Goal: Task Accomplishment & Management: Manage account settings

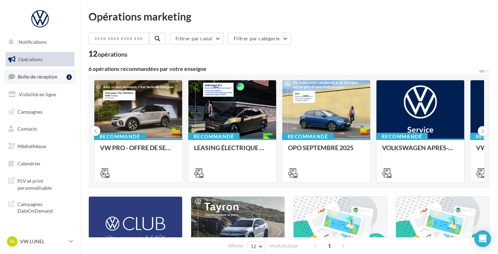
click at [46, 76] on span "Boîte de réception" at bounding box center [38, 77] width 40 height 6
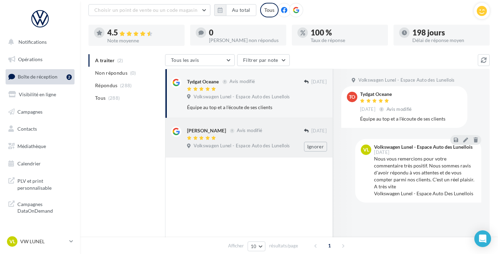
scroll to position [41, 0]
click at [261, 95] on span "Volkswagen Lunel - Espace Auto des Lunellois" at bounding box center [241, 97] width 96 height 6
click at [254, 126] on div "[PERSON_NAME] Avis modifié [DATE] Volkswagen Lunel - Espace Auto des Lunellois …" at bounding box center [249, 138] width 156 height 28
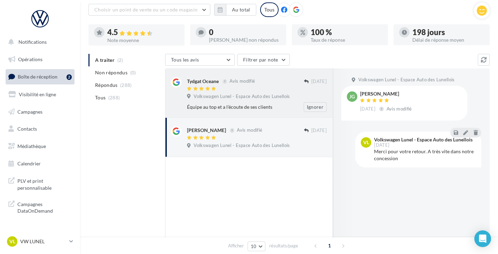
click at [261, 77] on div "Tydgat Oceane Avis modifié [DATE] Volkswagen Lunel - Espace Auto des Lunellois …" at bounding box center [249, 93] width 156 height 38
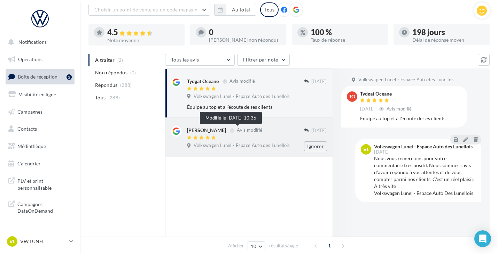
click at [230, 130] on span "Avis modifié" at bounding box center [246, 130] width 32 height 6
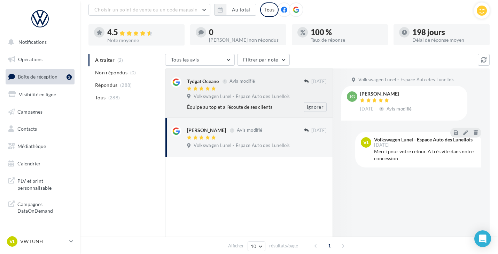
click at [256, 93] on div "Tydgat Oceane Avis modifié 12 sept. Volkswagen Lunel - Espace Auto des Lunelloi…" at bounding box center [257, 94] width 140 height 35
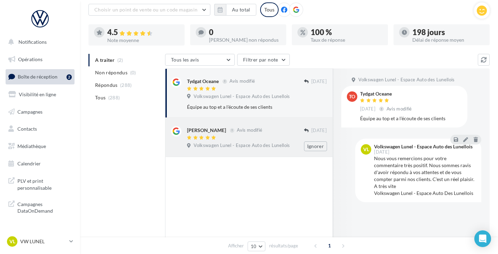
click at [274, 134] on div "Julien Gachon Avis modifié" at bounding box center [245, 129] width 117 height 7
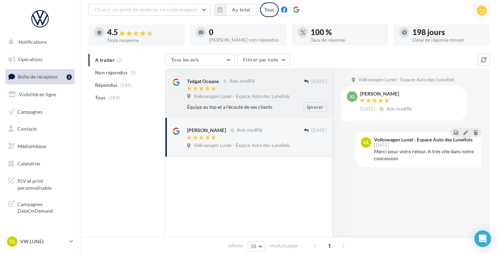
click at [274, 100] on span "Volkswagen Lunel - Espace Auto des Lunellois" at bounding box center [241, 97] width 96 height 6
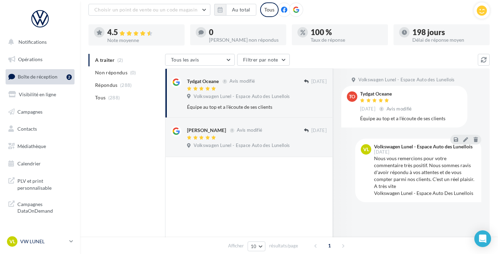
click at [68, 243] on link "VL VW LUNEL vw-lun-eli" at bounding box center [40, 241] width 69 height 13
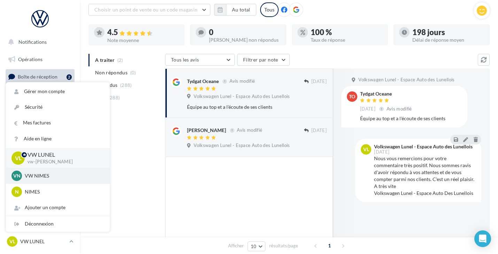
click at [61, 182] on div "VN VW NIMES vw-nim-eli" at bounding box center [58, 176] width 104 height 16
click at [43, 180] on div "VN VW NIMES vw-nim-eli" at bounding box center [57, 176] width 93 height 10
click at [45, 175] on p "VW NIMES" at bounding box center [63, 176] width 77 height 7
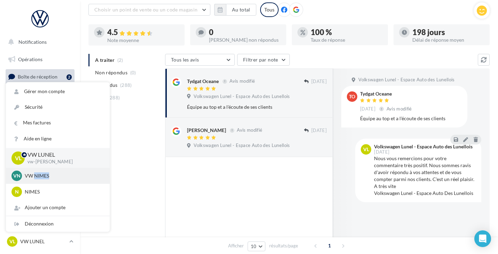
click at [45, 175] on p "VW NIMES" at bounding box center [63, 176] width 77 height 7
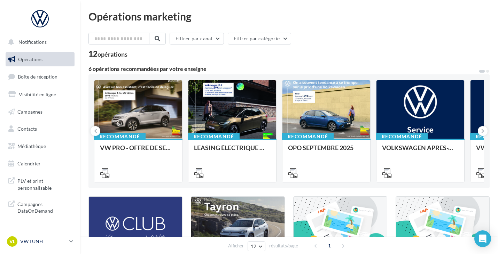
click at [71, 243] on icon at bounding box center [71, 242] width 4 height 6
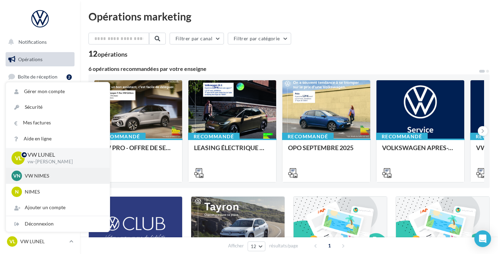
click at [57, 182] on div "VN VW NIMES vw-nim-eli" at bounding box center [58, 176] width 104 height 16
click at [43, 179] on p "VW NIMES" at bounding box center [63, 176] width 77 height 7
